Goal: Communication & Community: Answer question/provide support

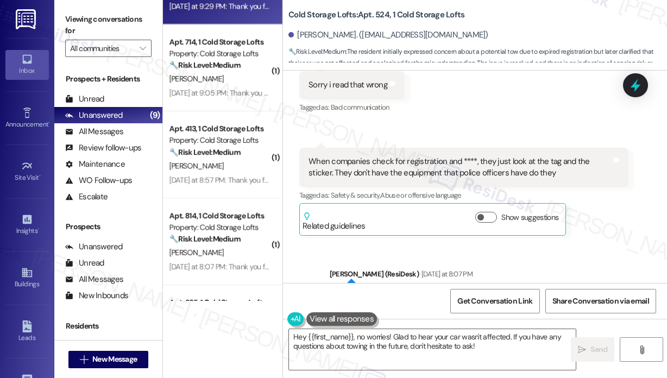
scroll to position [435, 0]
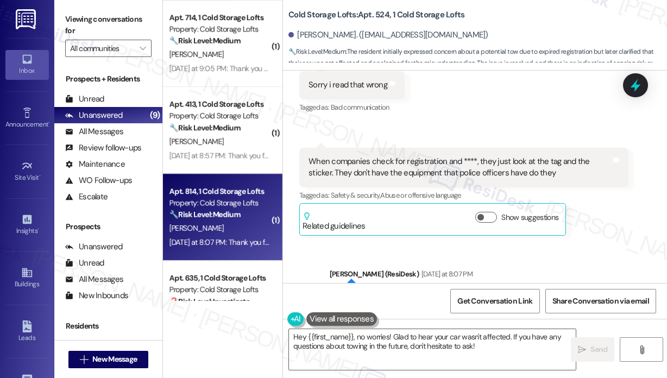
click at [209, 193] on div "Apt. 814, 1 Cold Storage Lofts" at bounding box center [220, 191] width 101 height 11
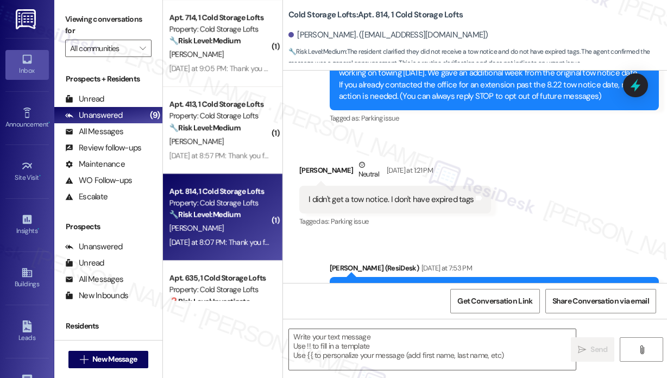
type textarea "Fetching suggested responses. Please feel free to read through the conversation…"
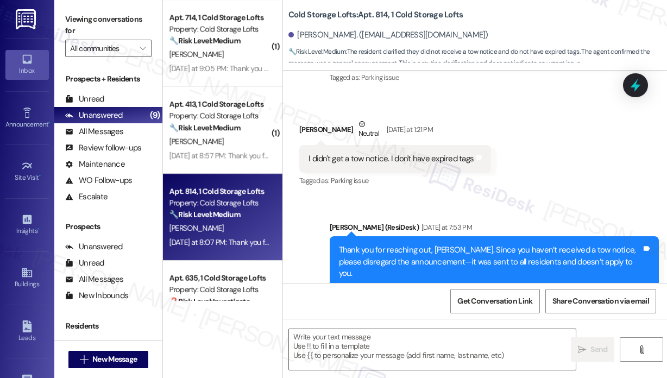
scroll to position [481, 0]
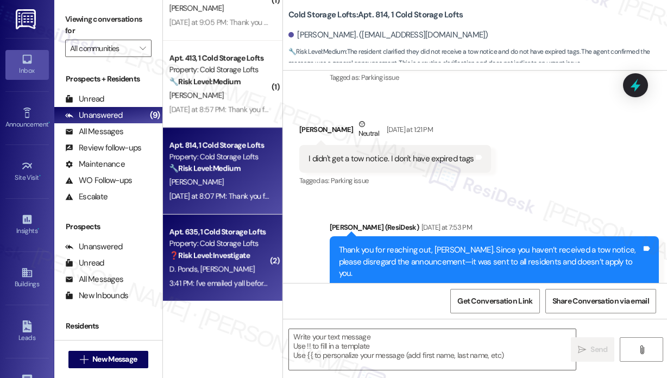
click at [228, 251] on strong "❓ Risk Level: Investigate" at bounding box center [210, 256] width 80 height 10
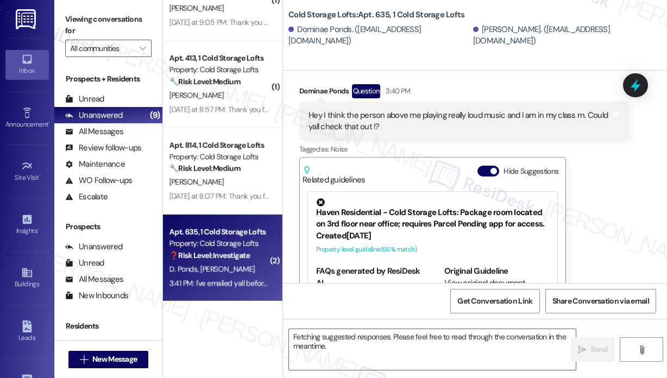
scroll to position [837, 0]
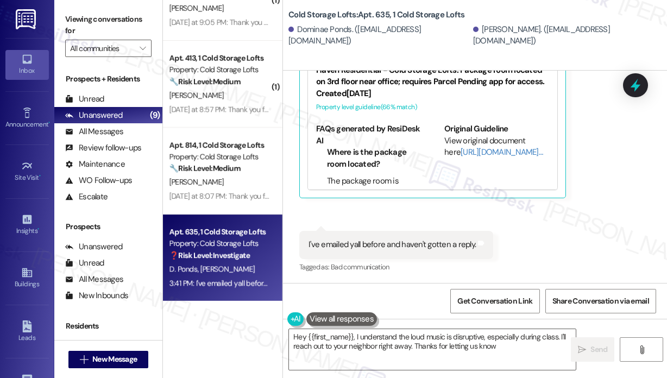
type textarea "Hey {{first_name}}, I understand the loud music is disruptive, especially durin…"
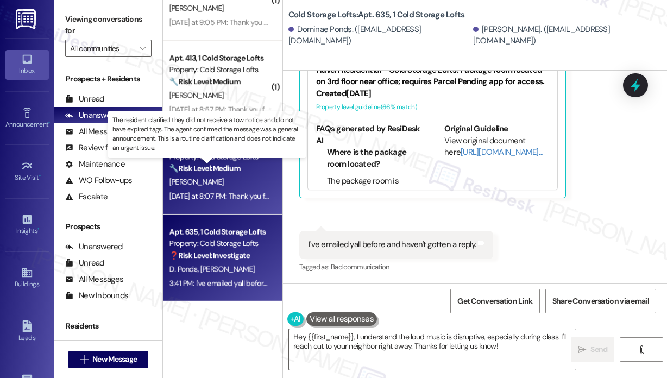
click at [207, 173] on strong "🔧 Risk Level: Medium" at bounding box center [205, 169] width 71 height 10
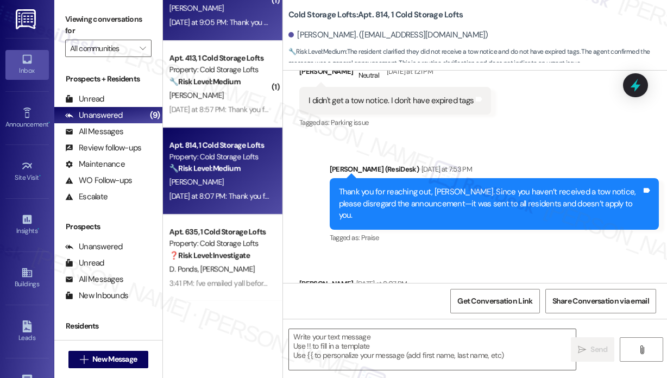
type textarea "Fetching suggested responses. Please feel free to read through the conversation…"
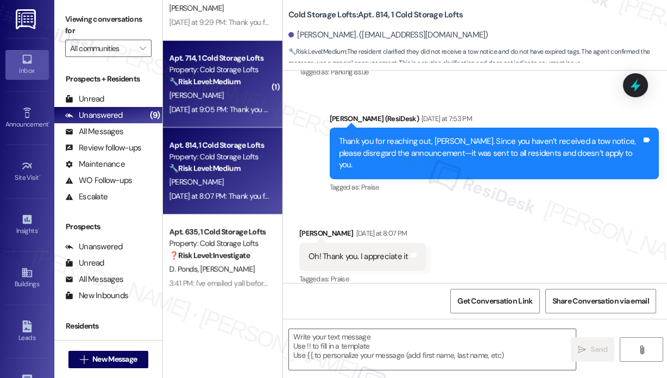
scroll to position [427, 0]
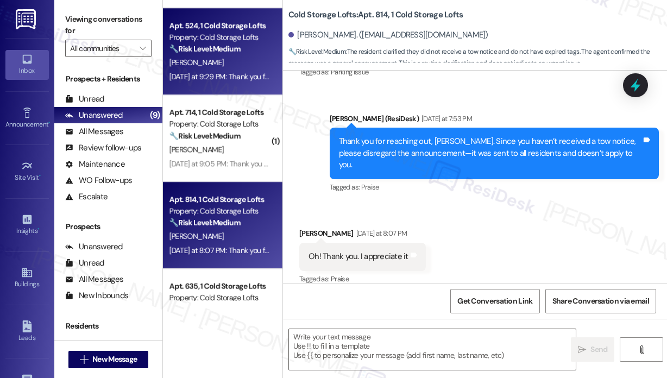
click at [215, 39] on div "Property: Cold Storage Lofts" at bounding box center [220, 37] width 101 height 11
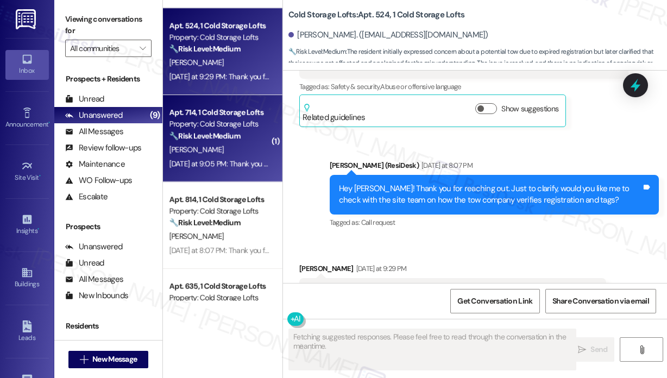
scroll to position [481, 0]
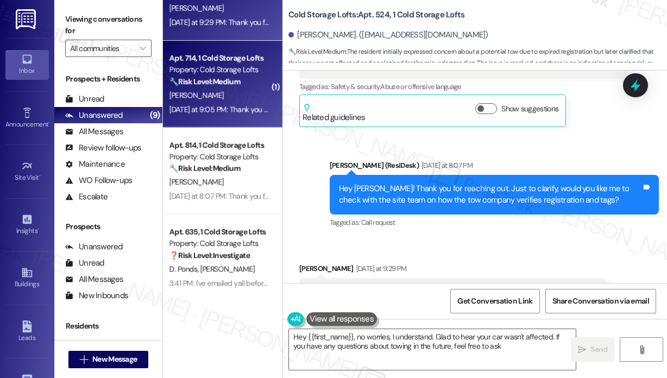
type textarea "Hey {{first_name}}, no worries, I understand. Glad to hear your car wasn't affe…"
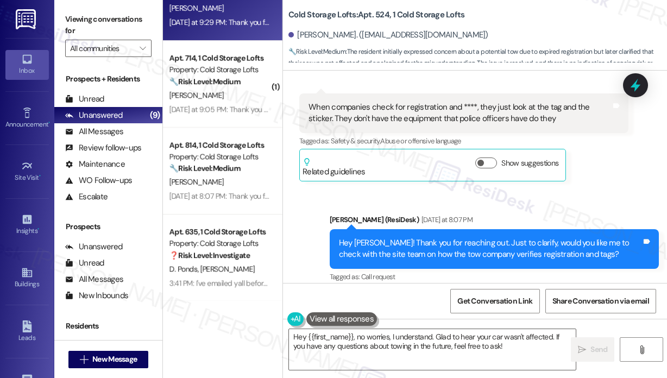
scroll to position [14312, 0]
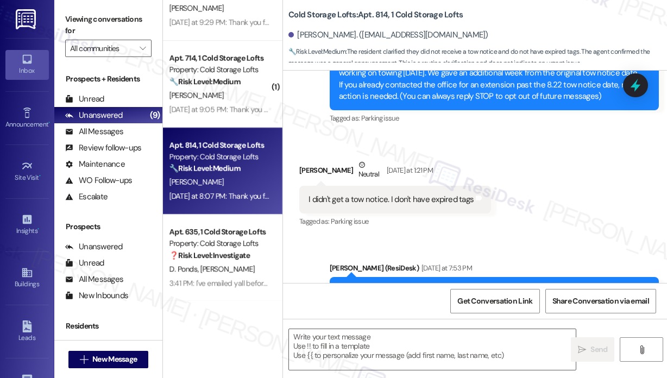
type textarea "Fetching suggested responses. Please feel free to read through the conversation…"
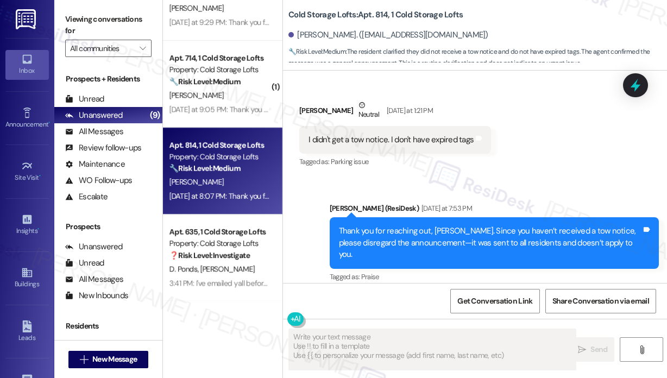
scroll to position [209, 0]
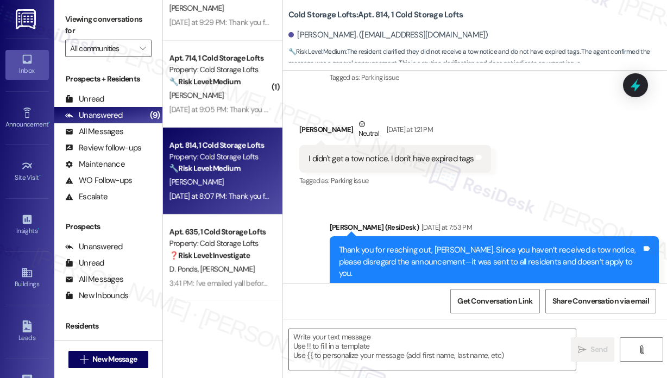
click at [528, 173] on div "Received via SMS [PERSON_NAME] Neutral [DATE] at 1:21 PM I didn't get a tow not…" at bounding box center [475, 145] width 384 height 103
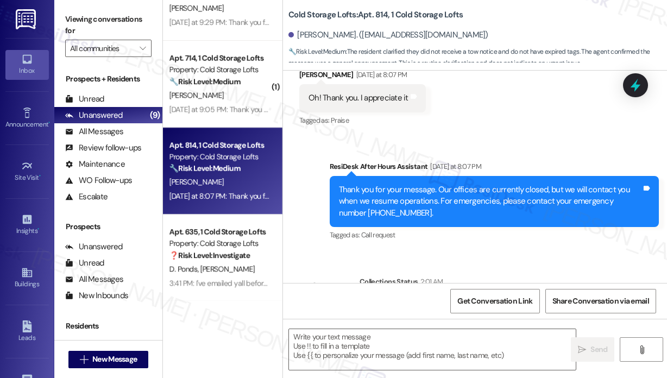
scroll to position [436, 0]
